Goal: Task Accomplishment & Management: Use online tool/utility

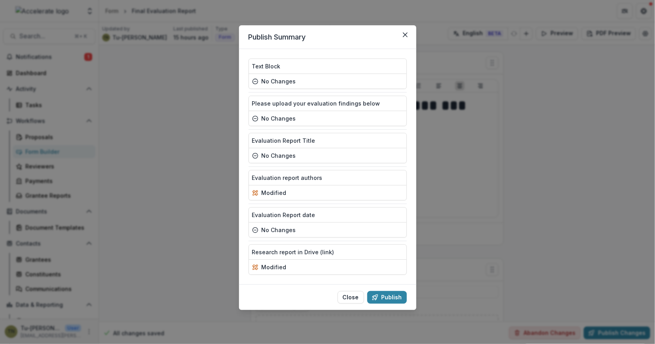
scroll to position [464, 0]
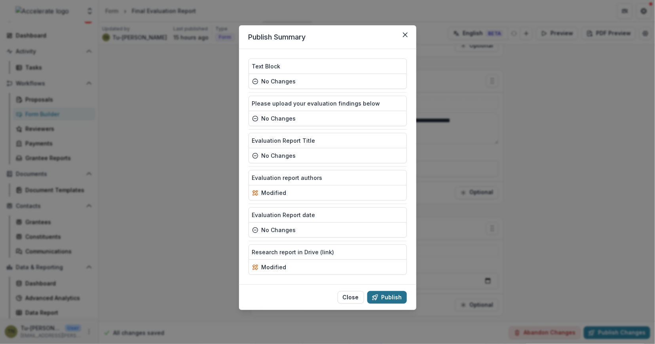
click at [387, 291] on button "Publish" at bounding box center [387, 297] width 40 height 13
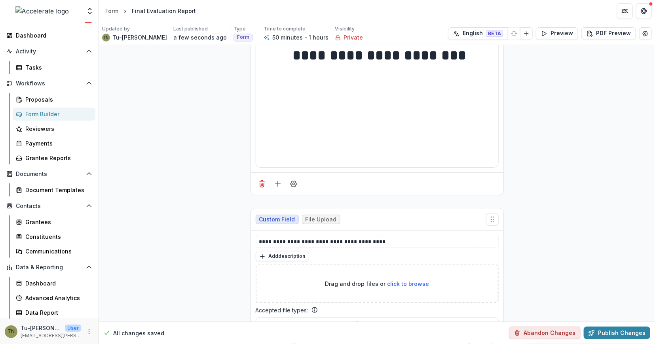
scroll to position [0, 0]
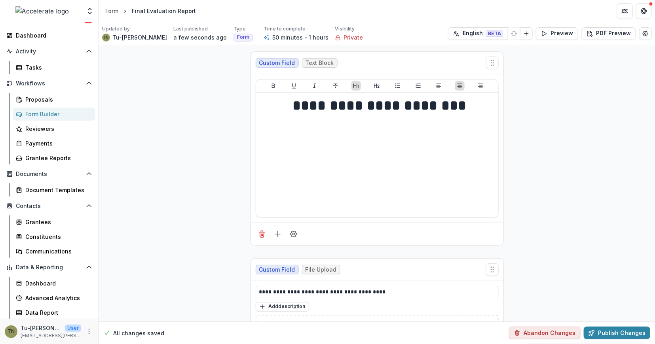
click at [59, 114] on div "Form Builder" at bounding box center [57, 114] width 64 height 8
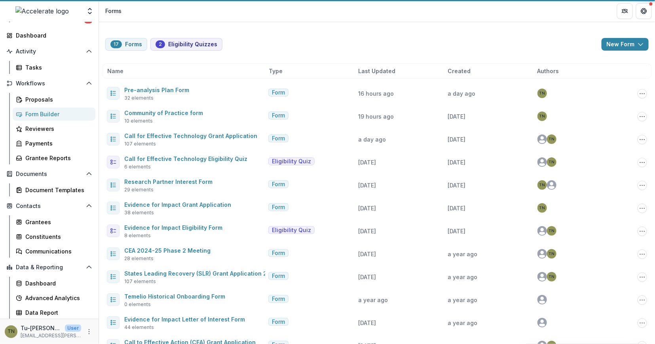
click at [274, 36] on div "17 Forms 2 Eligibility Quizzes New Form New Eligibility Quiz New Form Name Type…" at bounding box center [377, 273] width 556 height 502
